Goal: Transaction & Acquisition: Purchase product/service

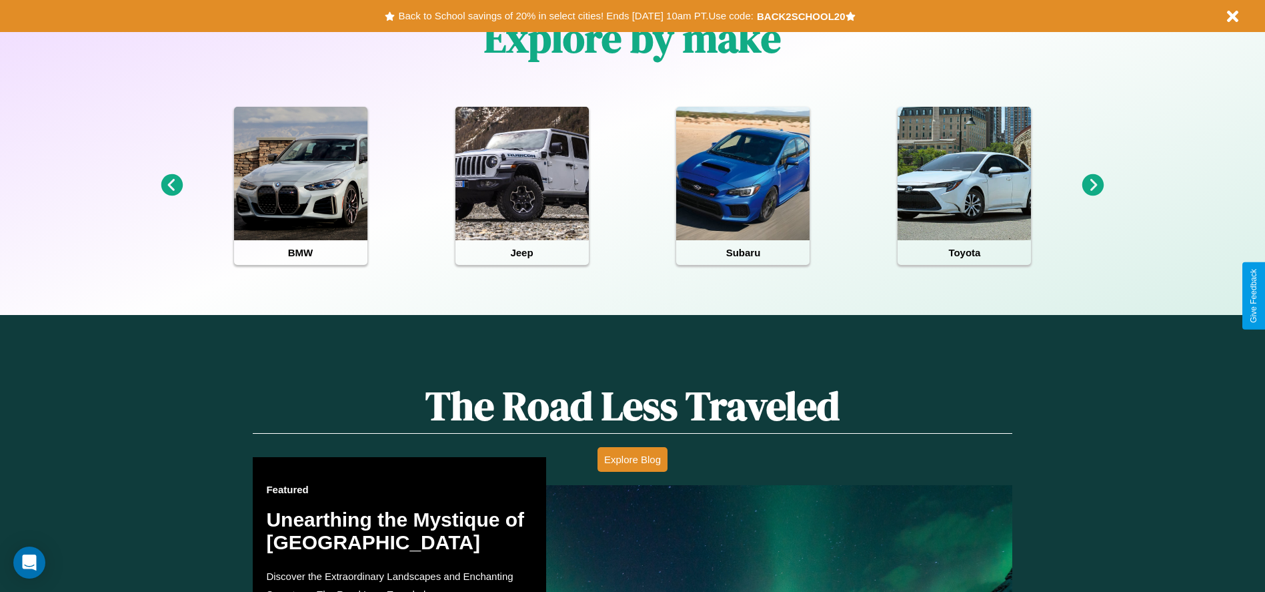
scroll to position [594, 0]
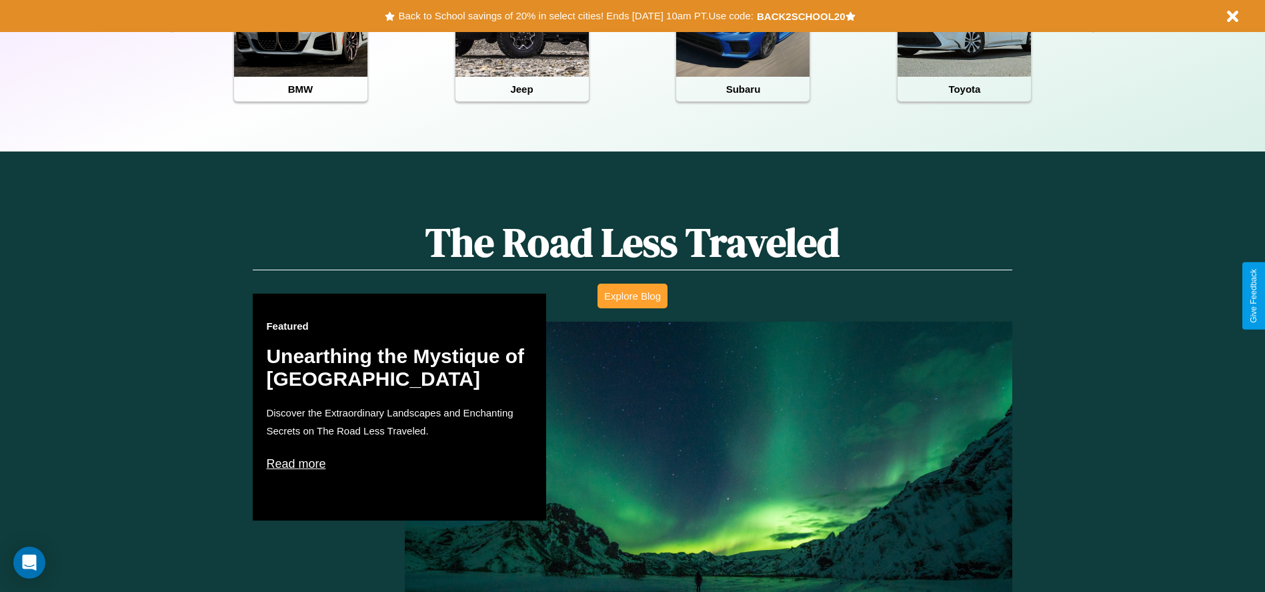
click at [632, 296] on button "Explore Blog" at bounding box center [633, 296] width 70 height 25
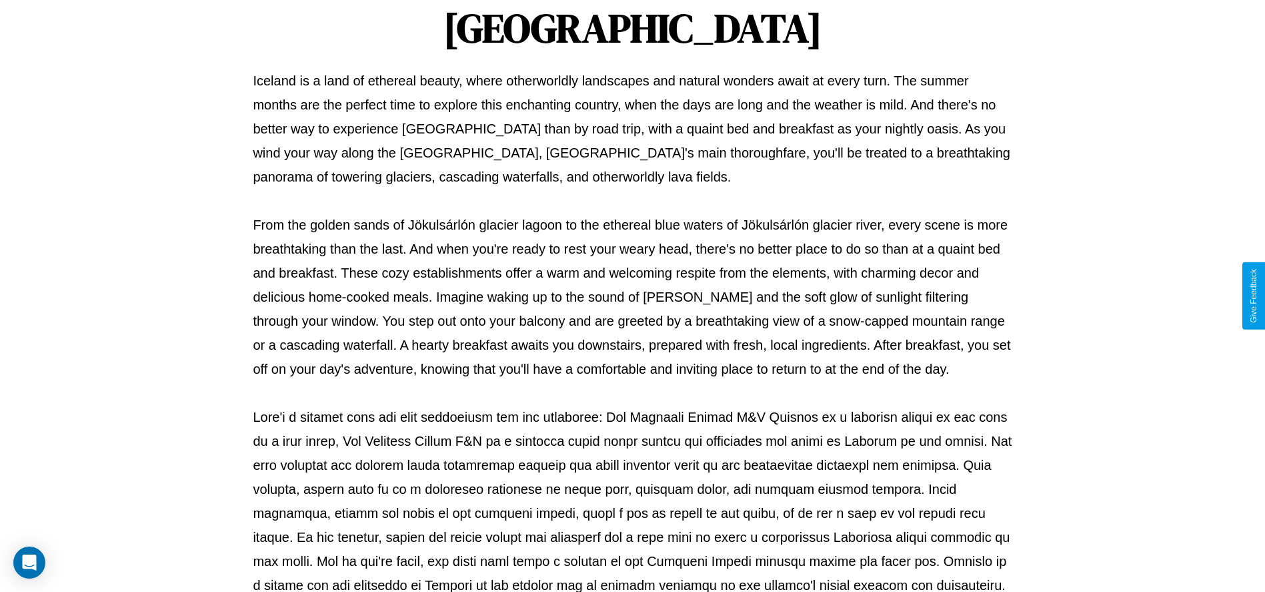
scroll to position [442, 0]
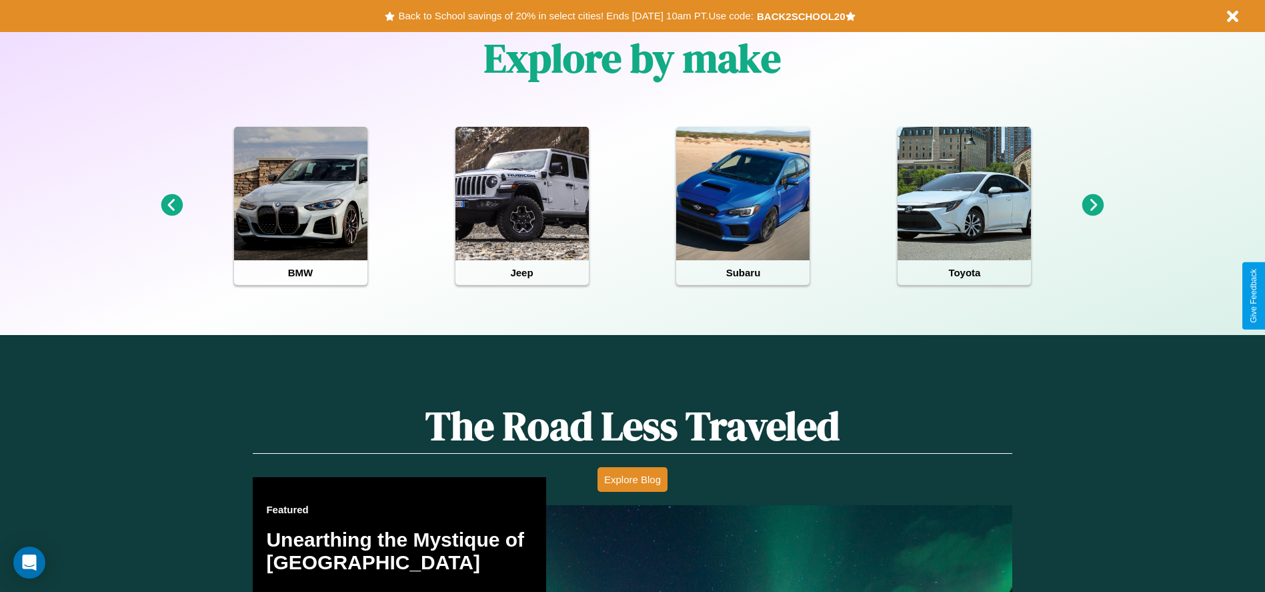
scroll to position [277, 0]
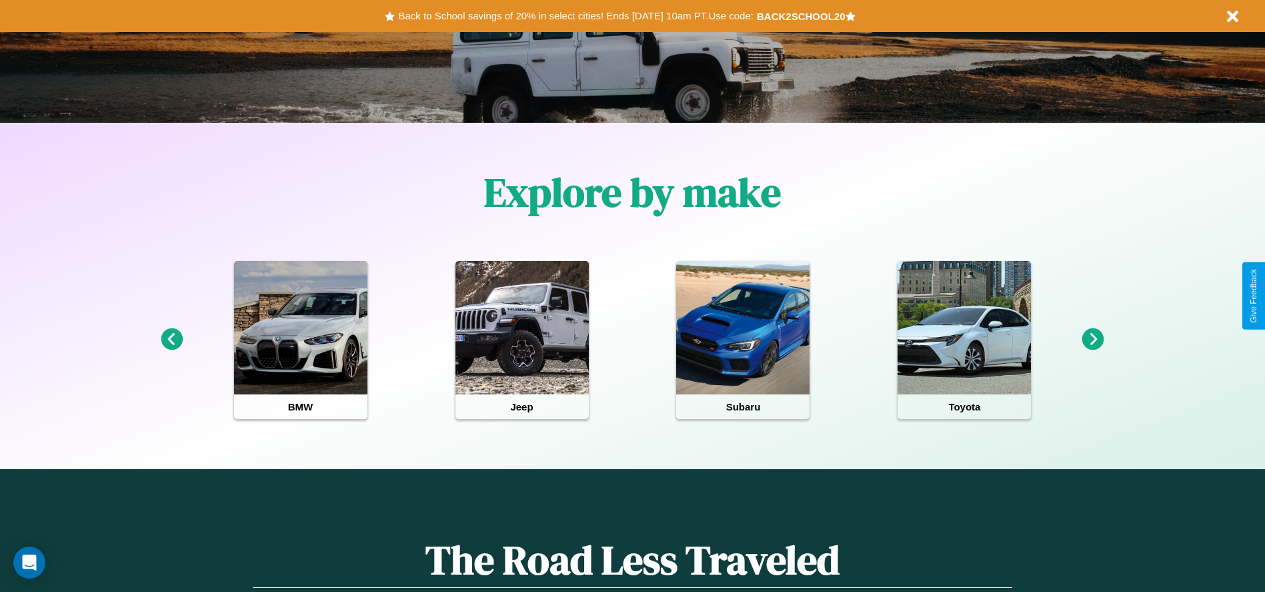
click at [1093, 340] on icon at bounding box center [1094, 339] width 22 height 22
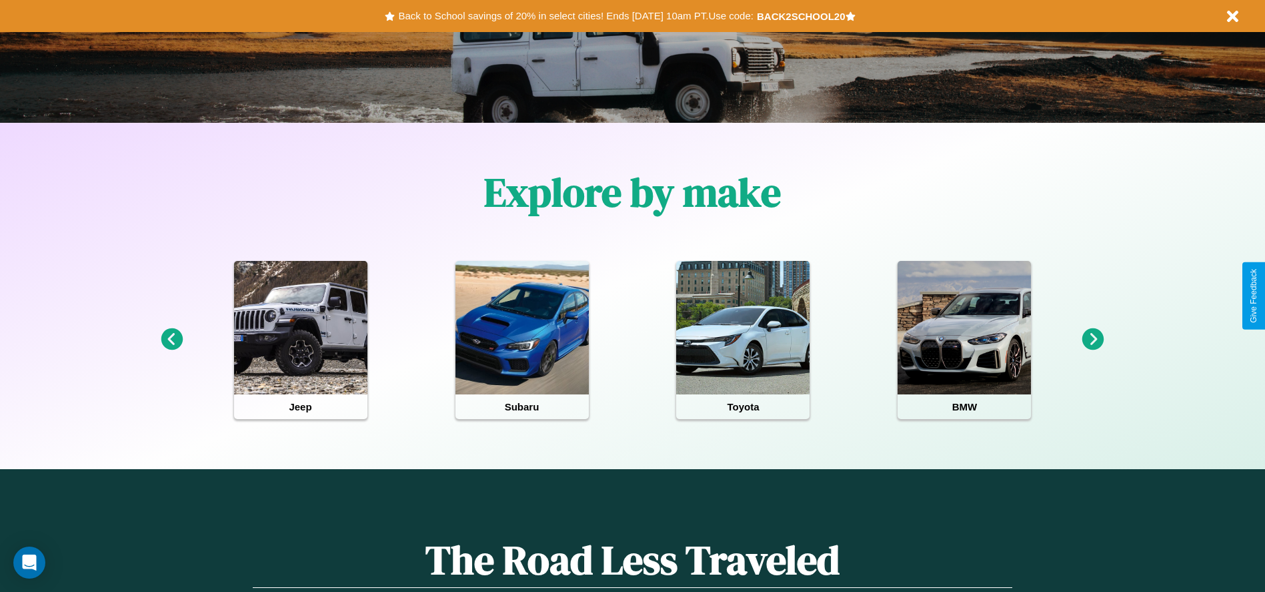
click at [1093, 340] on icon at bounding box center [1094, 339] width 22 height 22
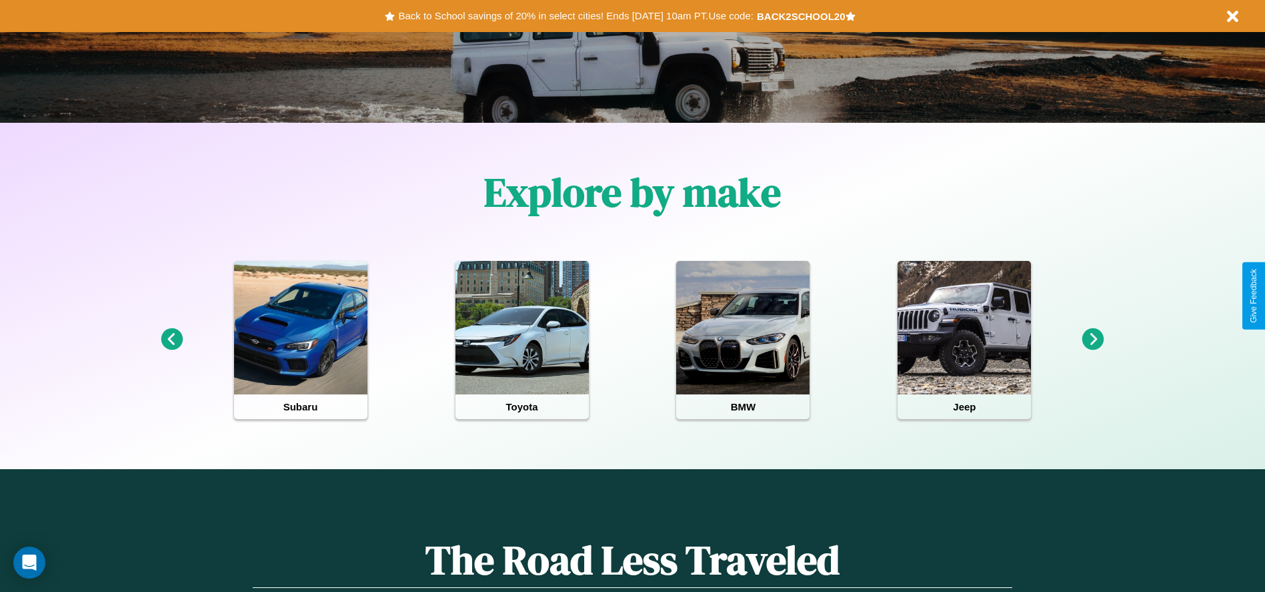
click at [1093, 340] on icon at bounding box center [1094, 339] width 22 height 22
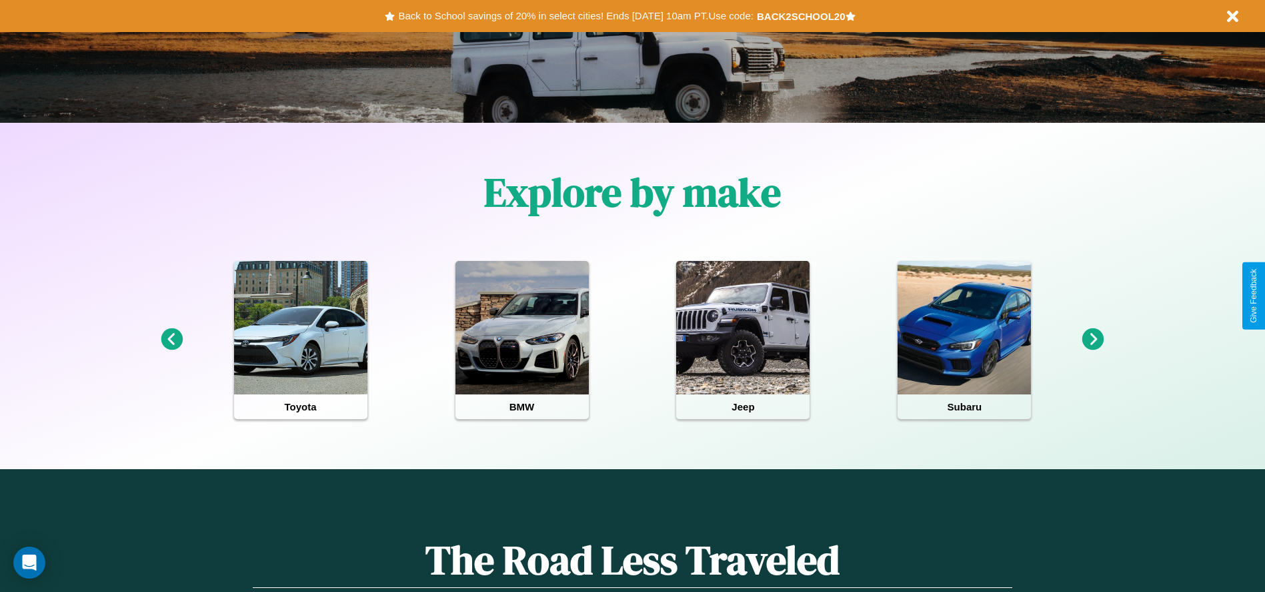
click at [1093, 340] on icon at bounding box center [1094, 339] width 22 height 22
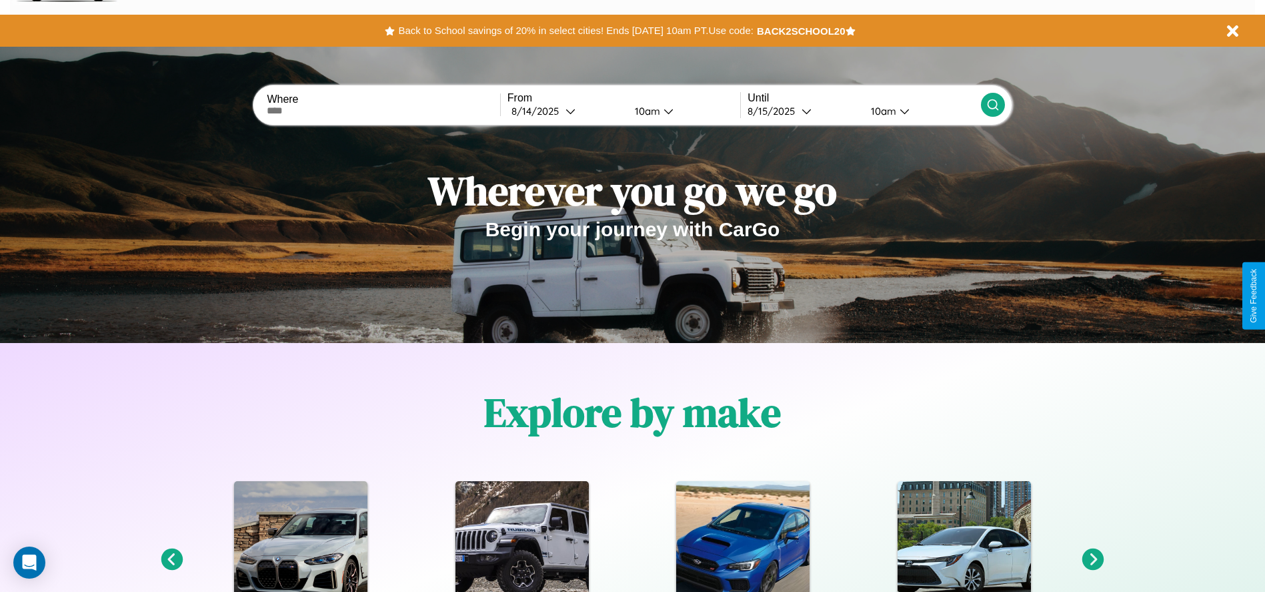
scroll to position [0, 0]
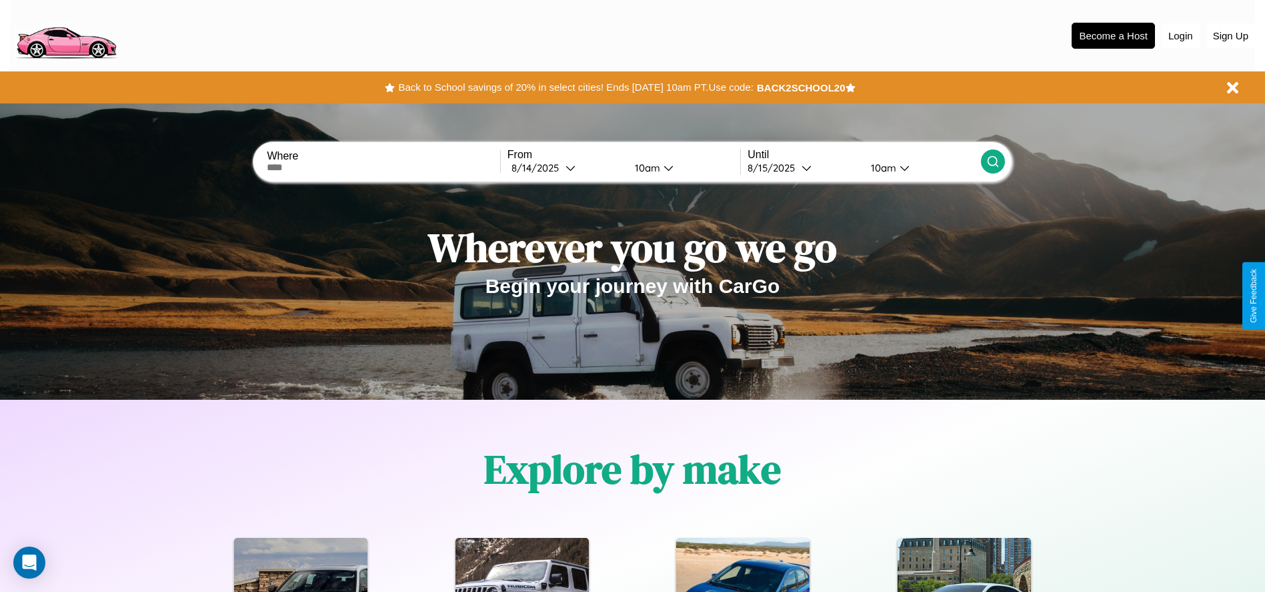
click at [384, 167] on input "text" at bounding box center [383, 167] width 233 height 11
type input "*********"
click at [566, 167] on icon at bounding box center [571, 168] width 10 height 10
select select "*"
select select "****"
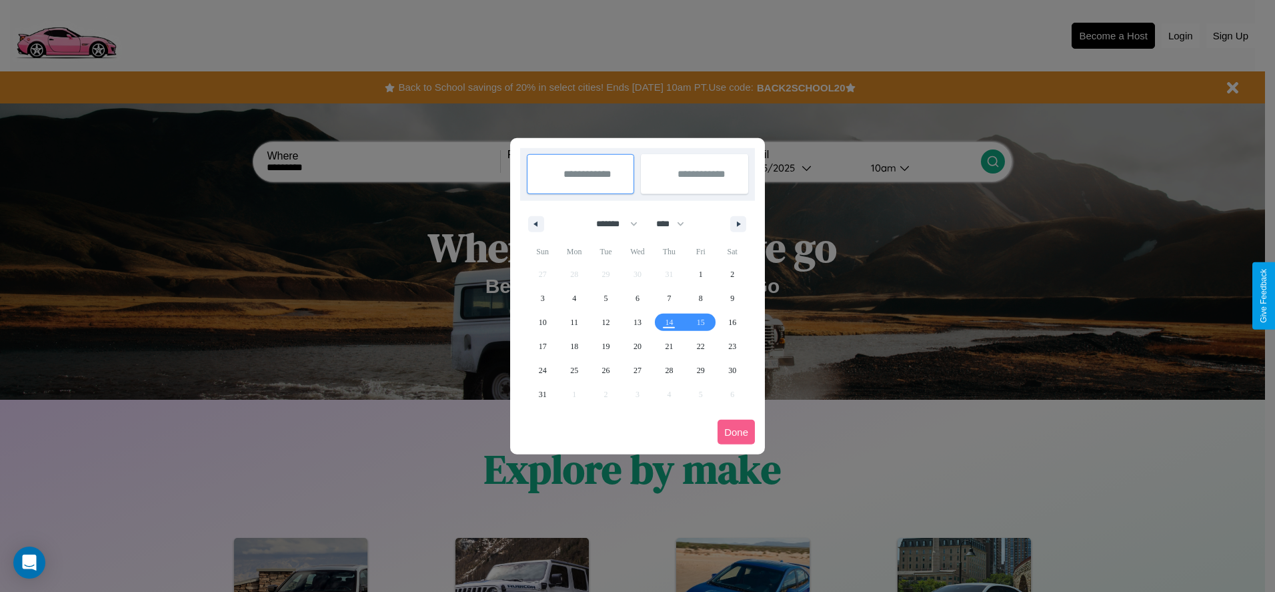
drag, startPoint x: 611, startPoint y: 223, endPoint x: 638, endPoint y: 268, distance: 51.5
click at [611, 223] on select "******* ******** ***** ***** *** **** **** ****** ********* ******* ******** **…" at bounding box center [614, 224] width 57 height 22
select select "*"
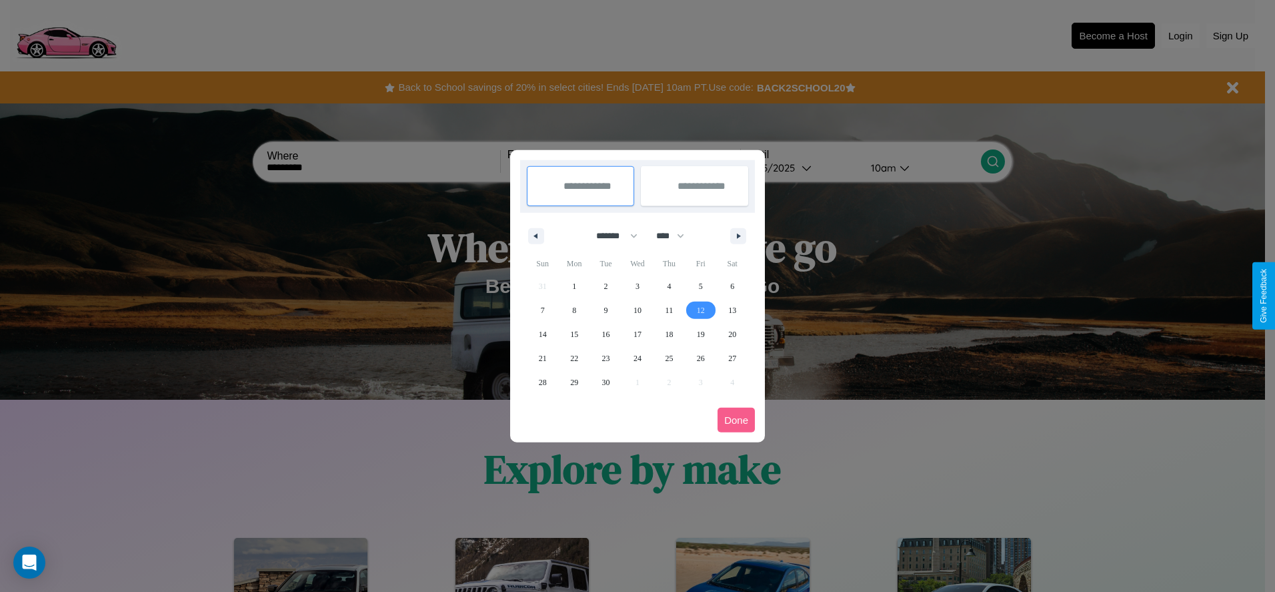
click at [700, 310] on span "12" at bounding box center [701, 310] width 8 height 24
type input "**********"
click at [669, 334] on span "18" at bounding box center [669, 334] width 8 height 24
type input "**********"
click at [736, 420] on button "Done" at bounding box center [736, 420] width 37 height 25
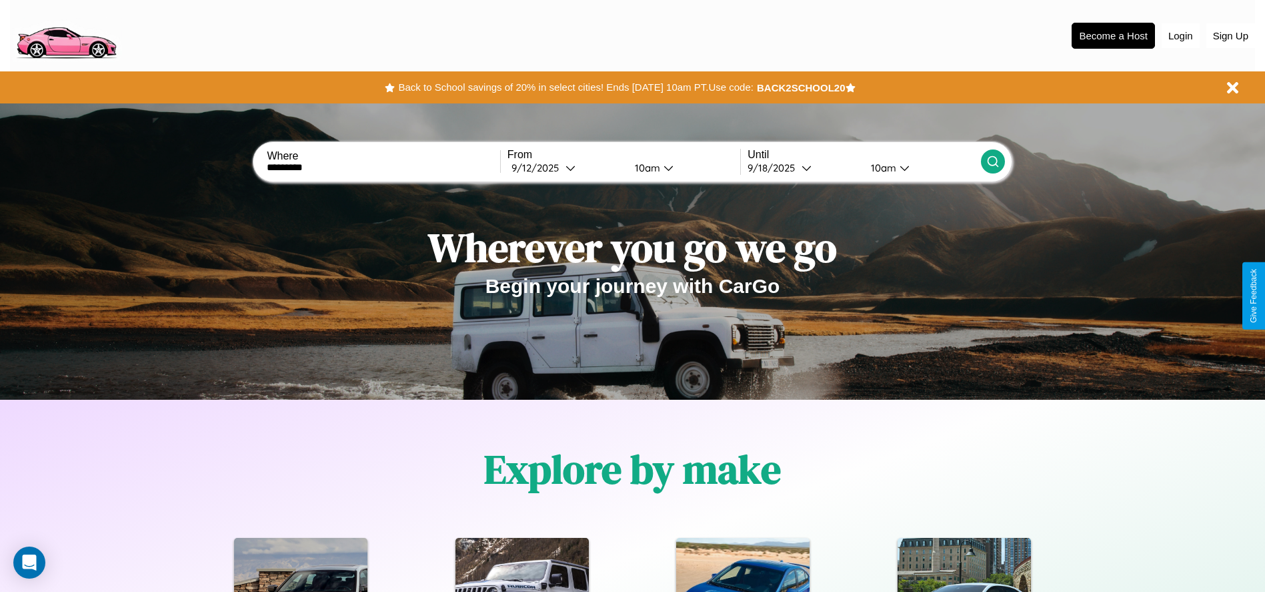
click at [993, 161] on icon at bounding box center [993, 161] width 13 height 13
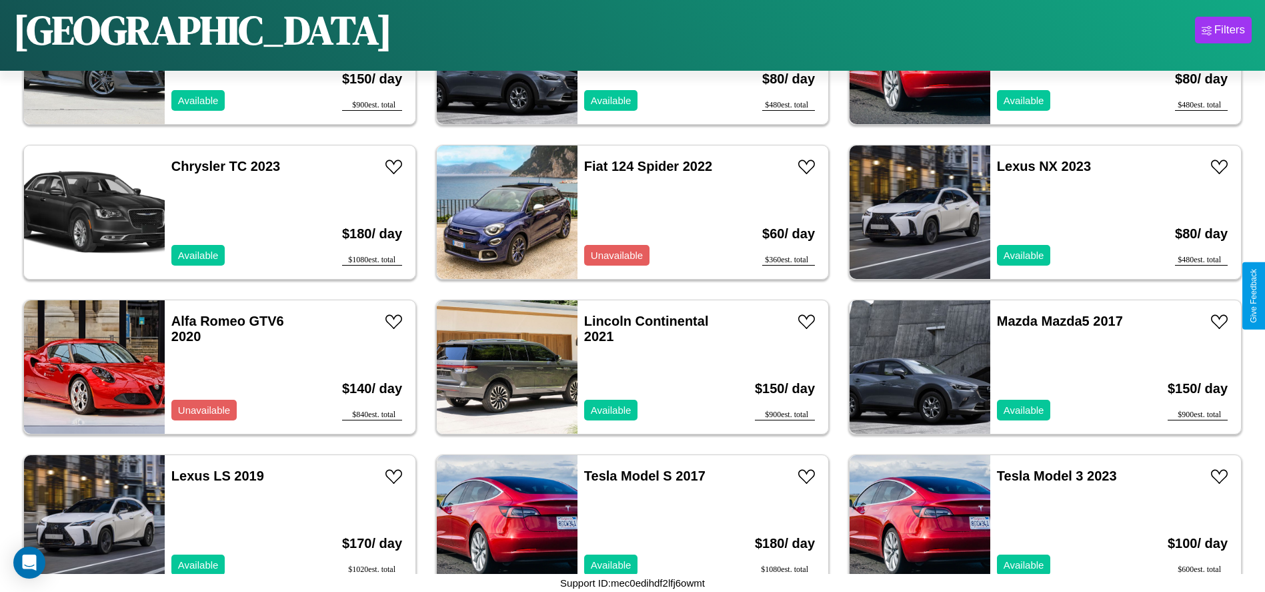
scroll to position [4482, 0]
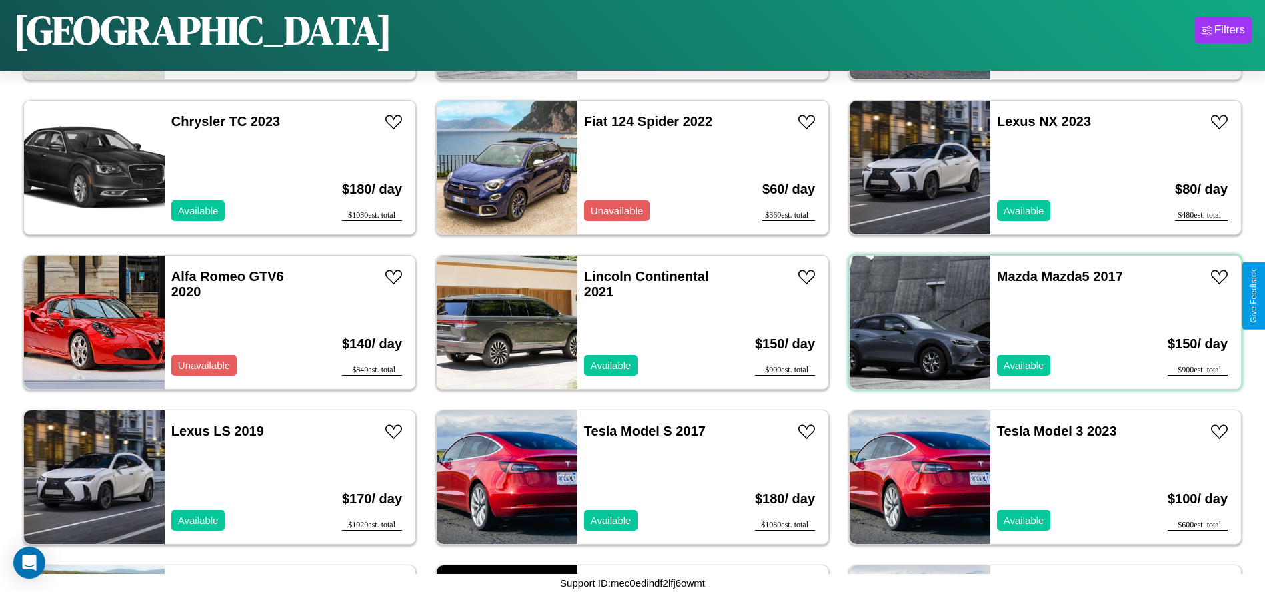
click at [1037, 322] on div "Mazda Mazda5 2017 Available" at bounding box center [1068, 321] width 154 height 133
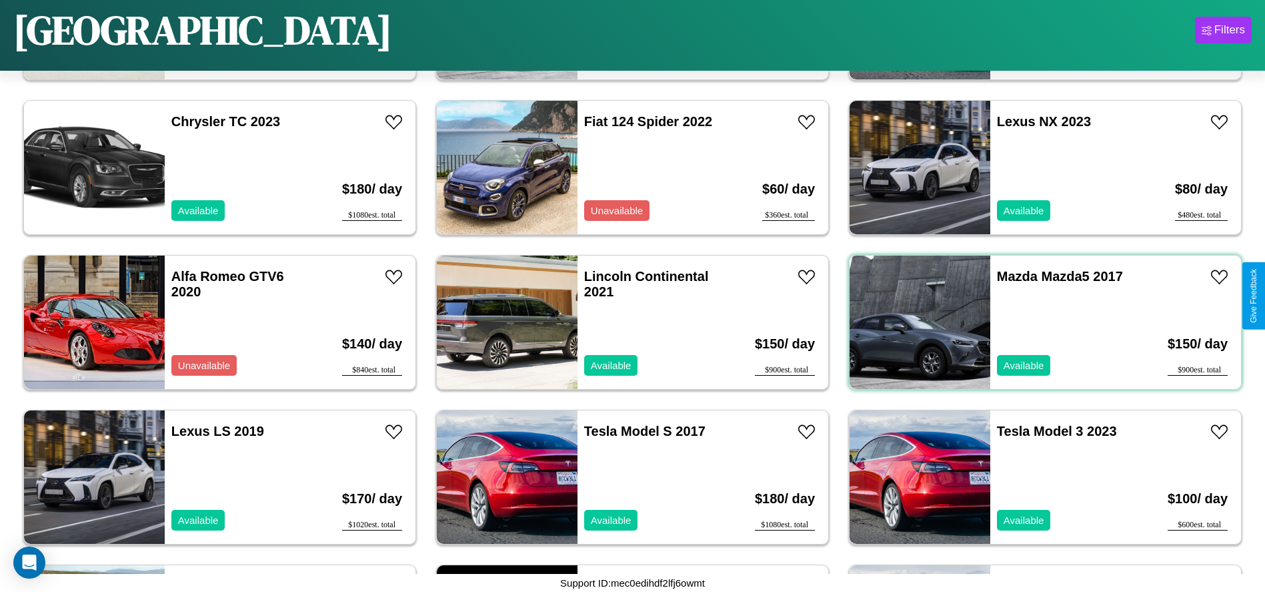
click at [1037, 322] on div "Mazda Mazda5 2017 Available" at bounding box center [1068, 321] width 154 height 133
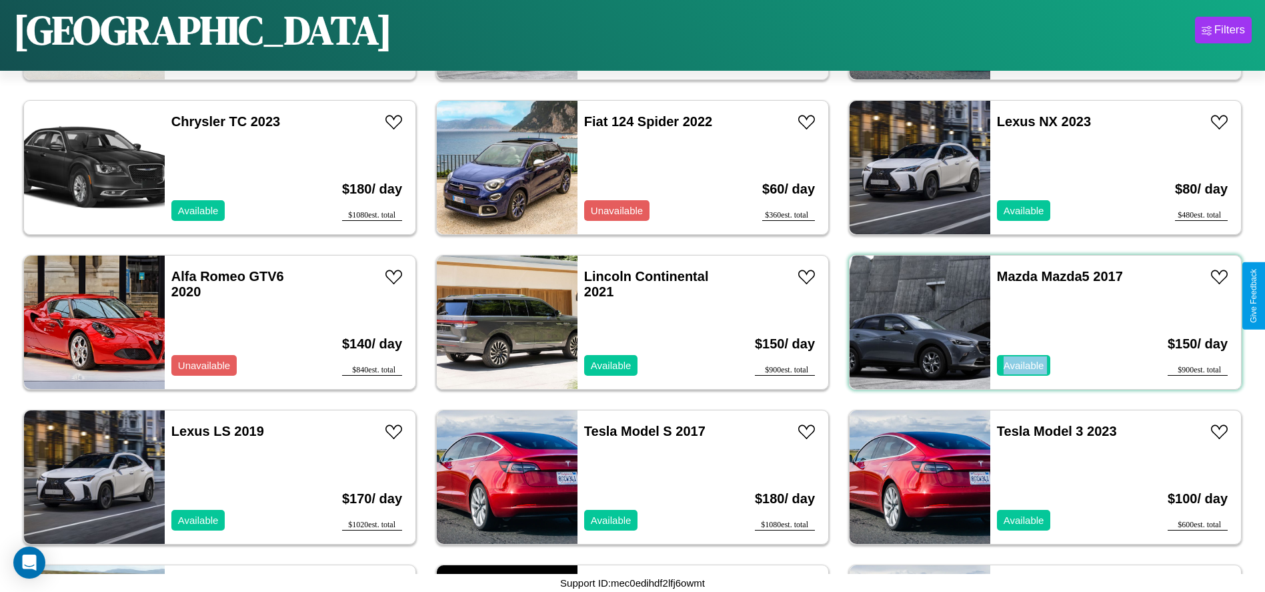
click at [1037, 322] on div "Mazda Mazda5 2017 Available" at bounding box center [1068, 321] width 154 height 133
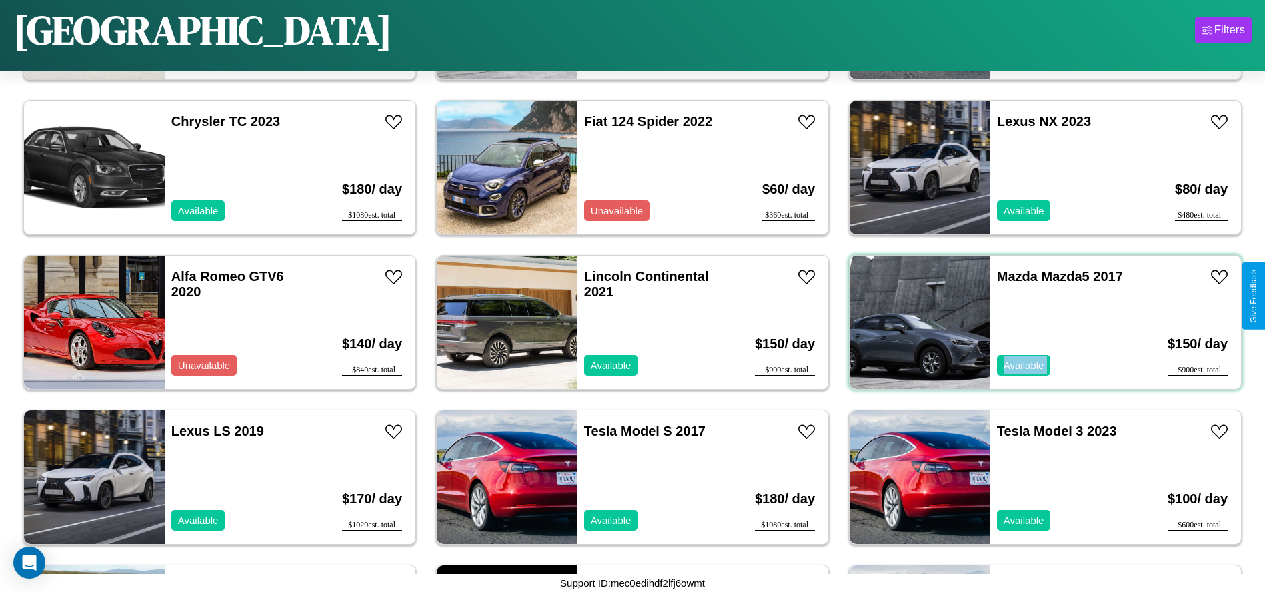
click at [1037, 322] on div "Mazda Mazda5 2017 Available" at bounding box center [1068, 321] width 154 height 133
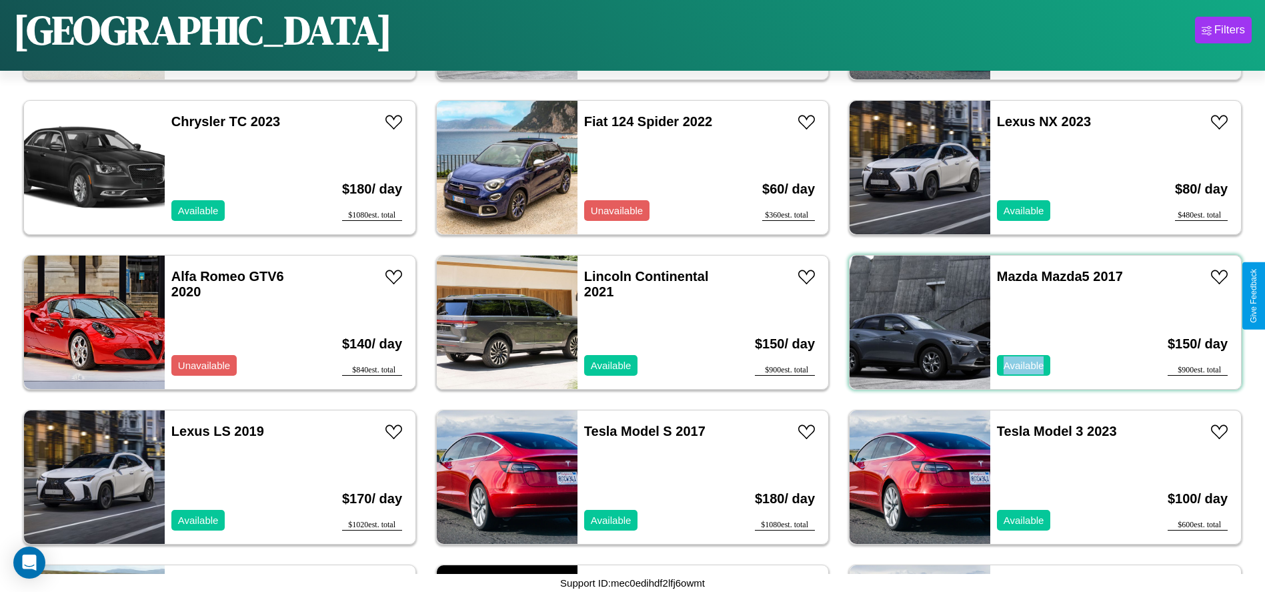
click at [1037, 322] on div "Mazda Mazda5 2017 Available" at bounding box center [1068, 321] width 154 height 133
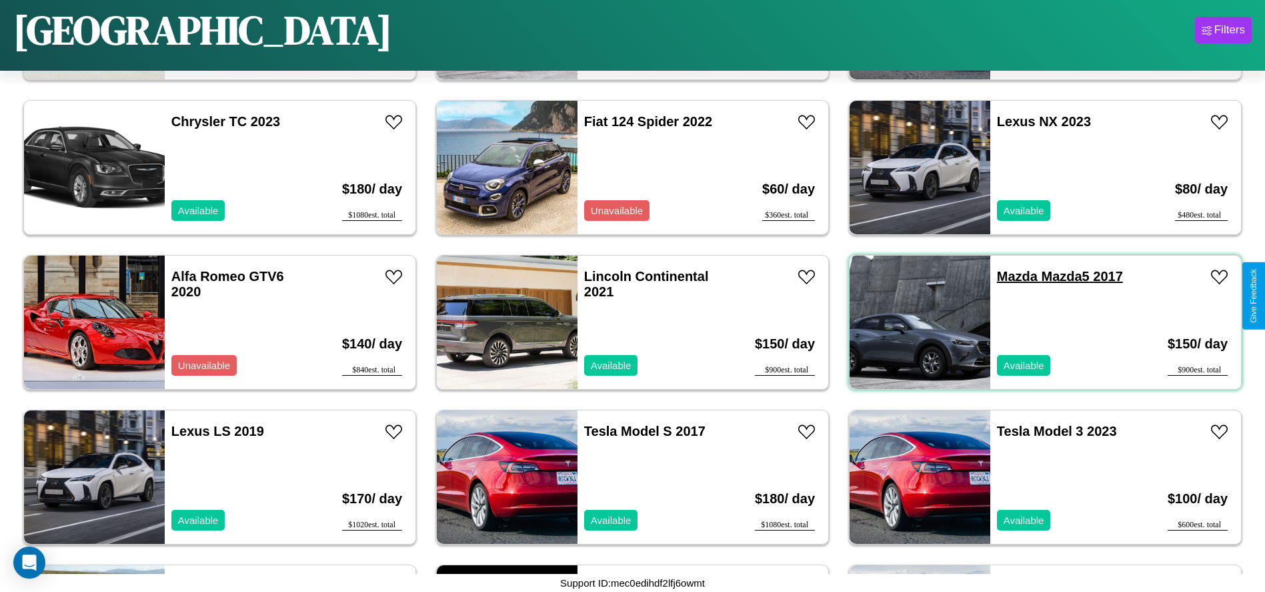
click at [1009, 276] on link "Mazda Mazda5 2017" at bounding box center [1060, 276] width 126 height 15
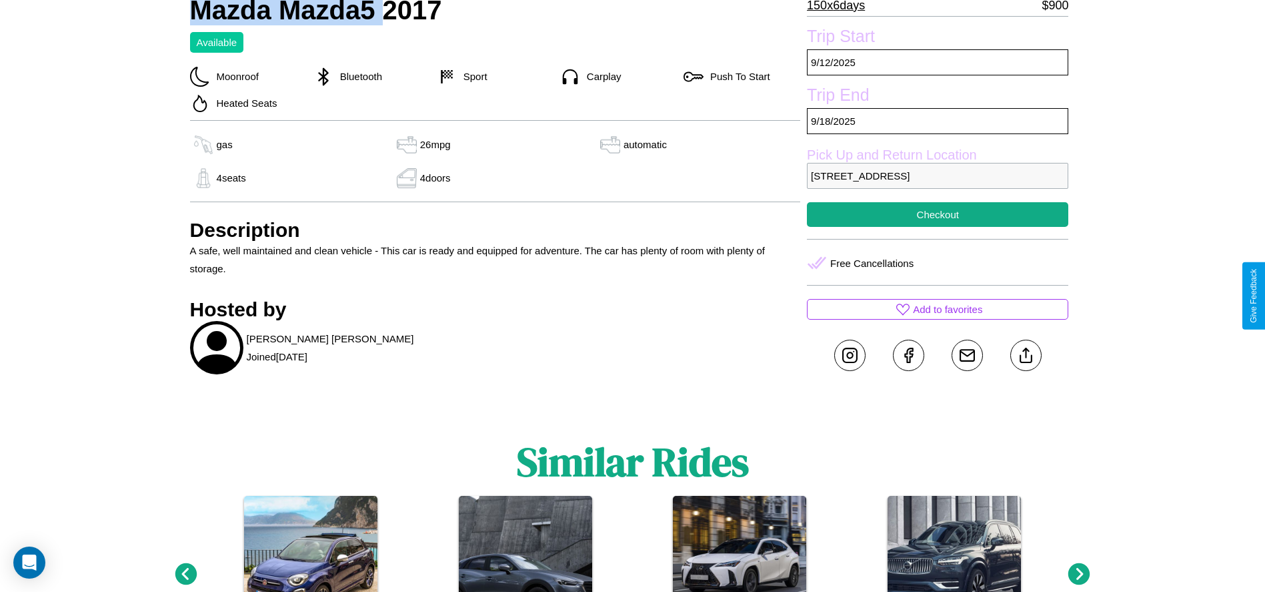
scroll to position [439, 0]
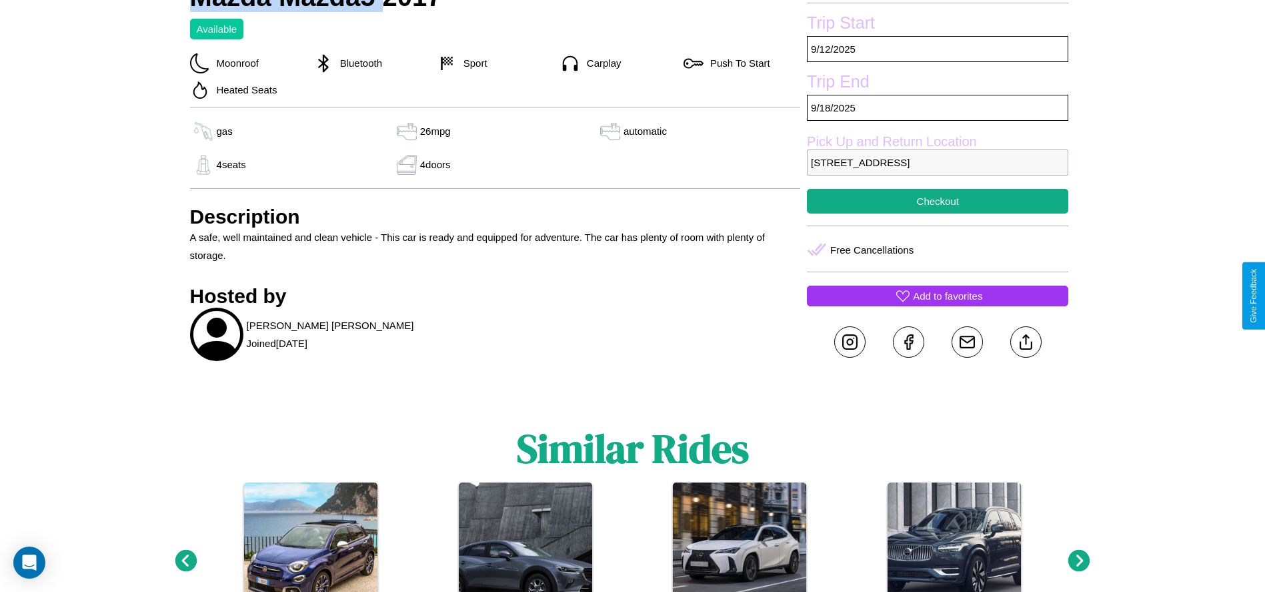
click at [938, 296] on p "Add to favorites" at bounding box center [947, 296] width 69 height 18
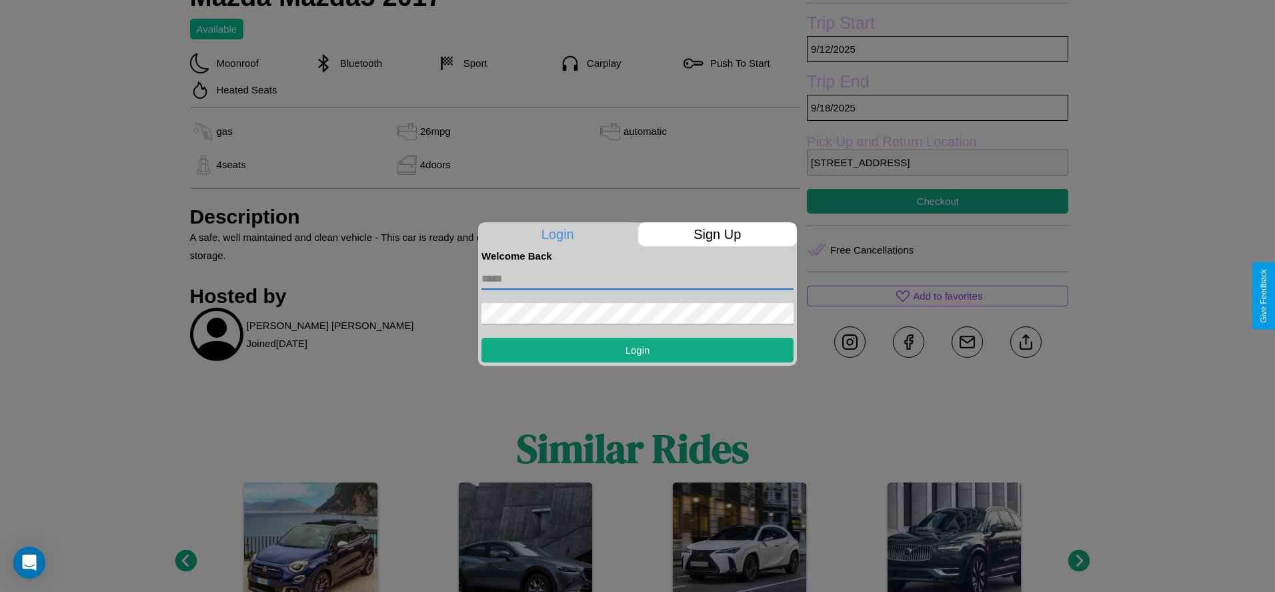
click at [638, 278] on input "text" at bounding box center [638, 278] width 312 height 21
type input "**********"
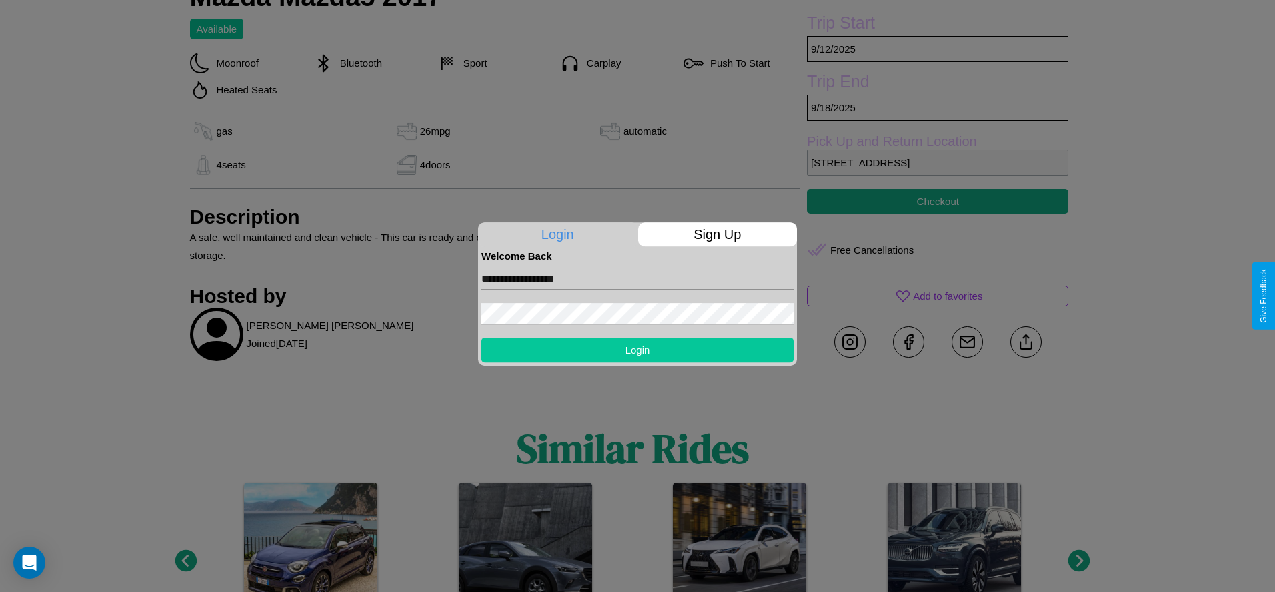
click at [638, 350] on button "Login" at bounding box center [638, 350] width 312 height 25
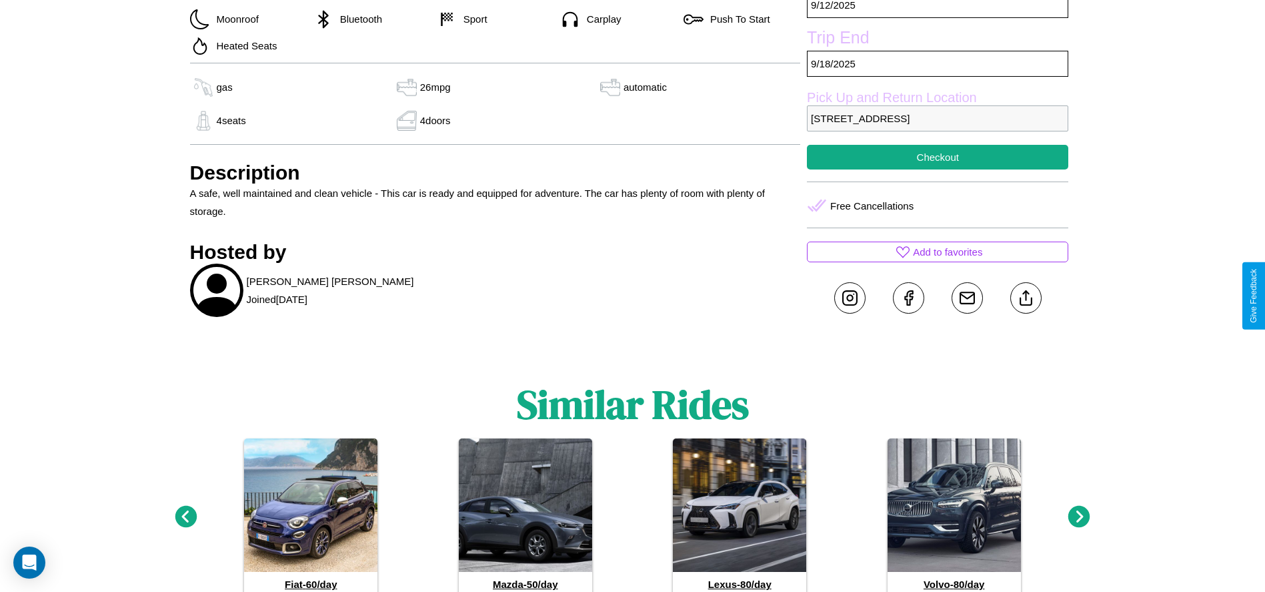
scroll to position [485, 0]
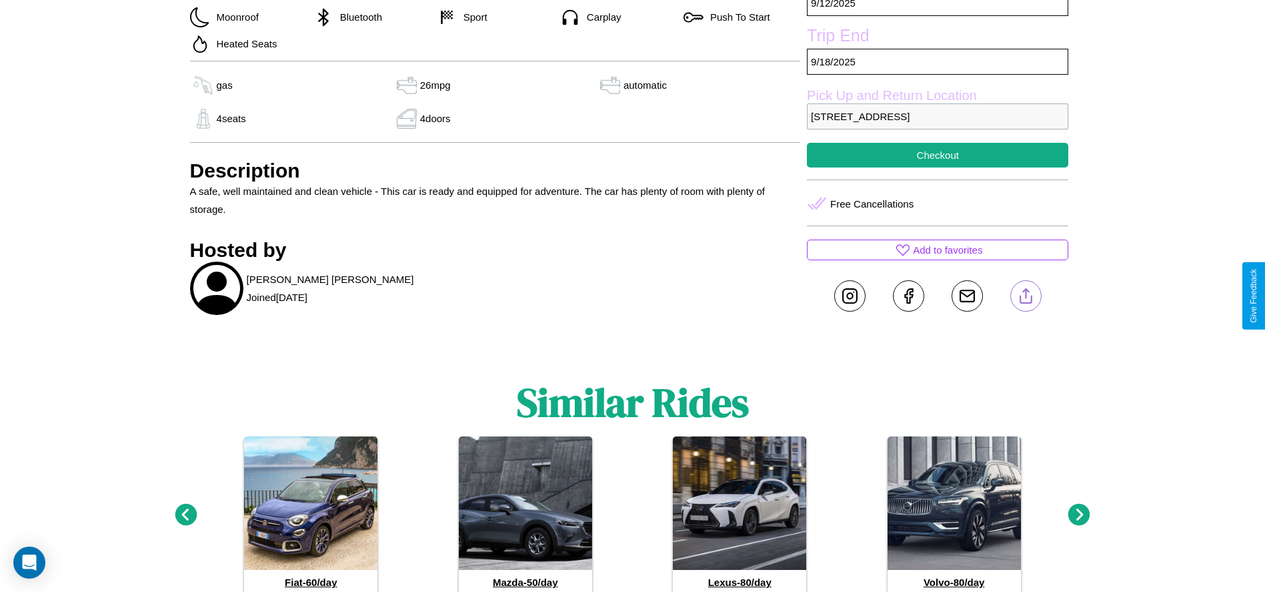
click at [1026, 296] on line at bounding box center [1026, 293] width 0 height 9
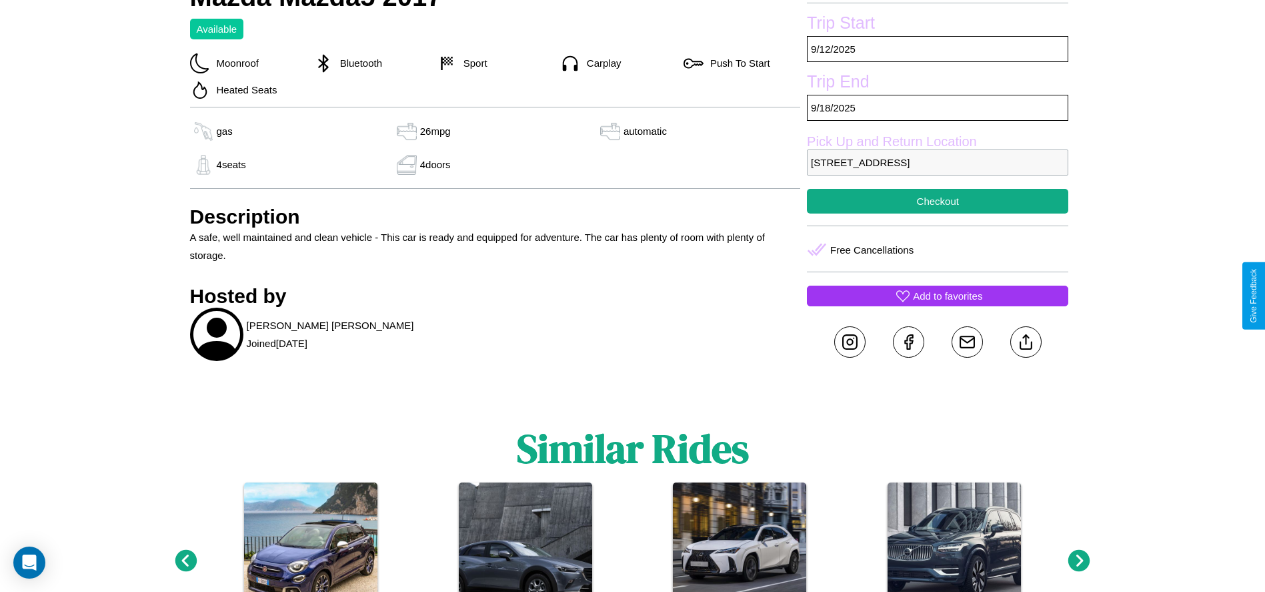
click at [938, 296] on p "Add to favorites" at bounding box center [947, 296] width 69 height 18
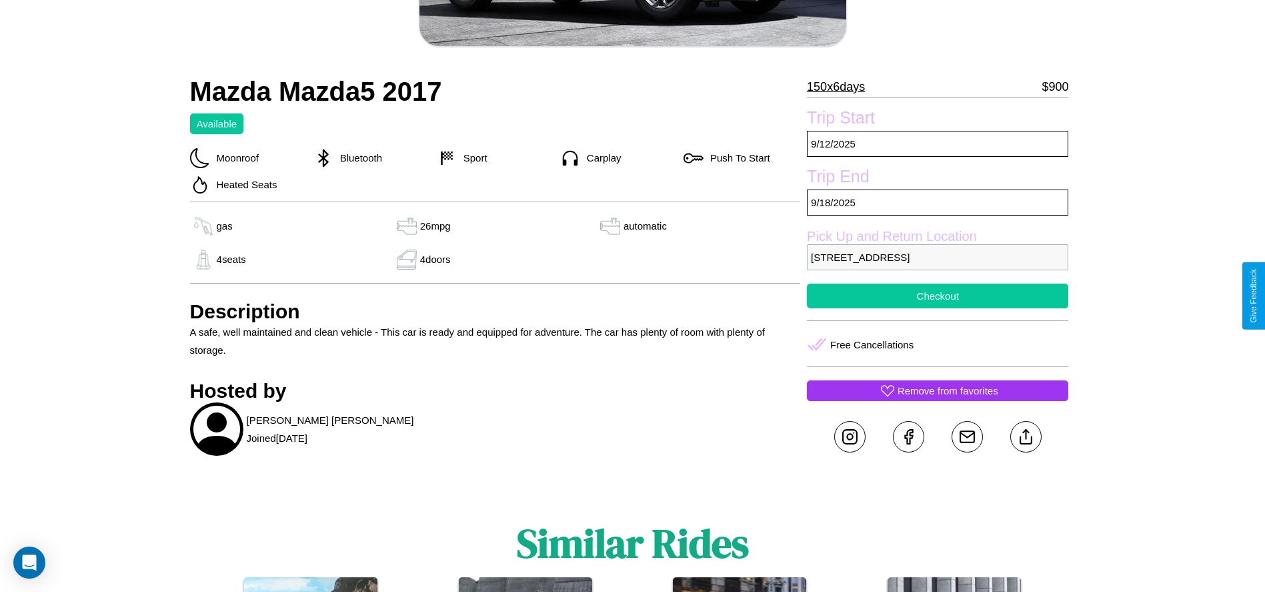
click at [938, 296] on button "Checkout" at bounding box center [938, 296] width 262 height 25
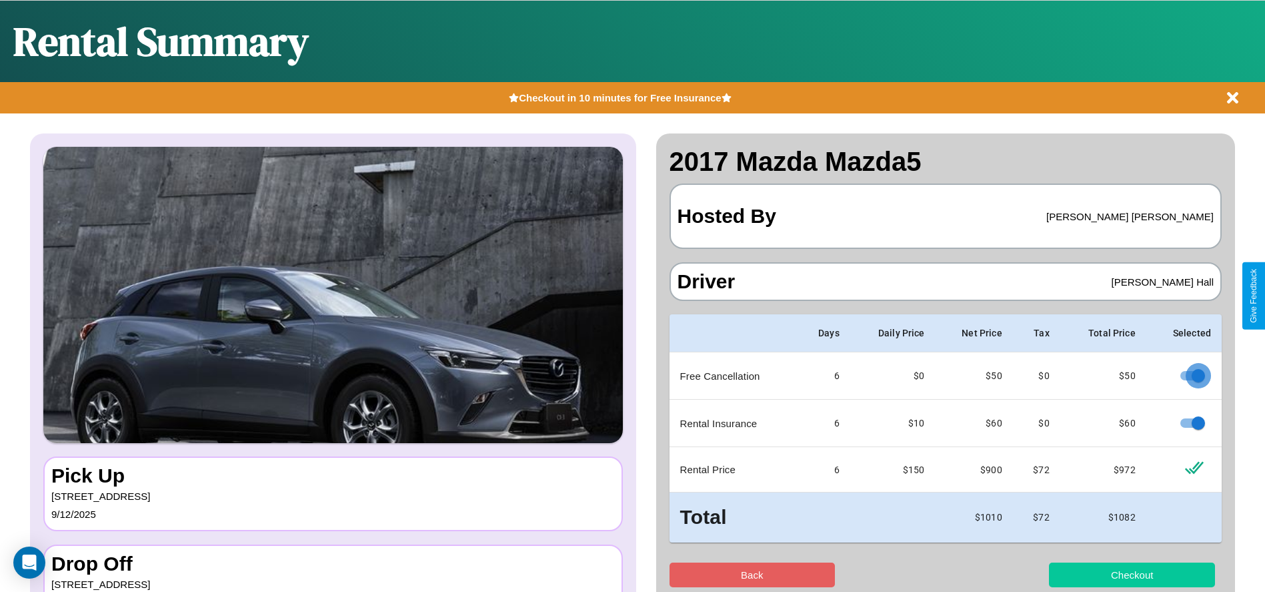
click at [1132, 574] on button "Checkout" at bounding box center [1132, 574] width 166 height 25
